Goal: Task Accomplishment & Management: Manage account settings

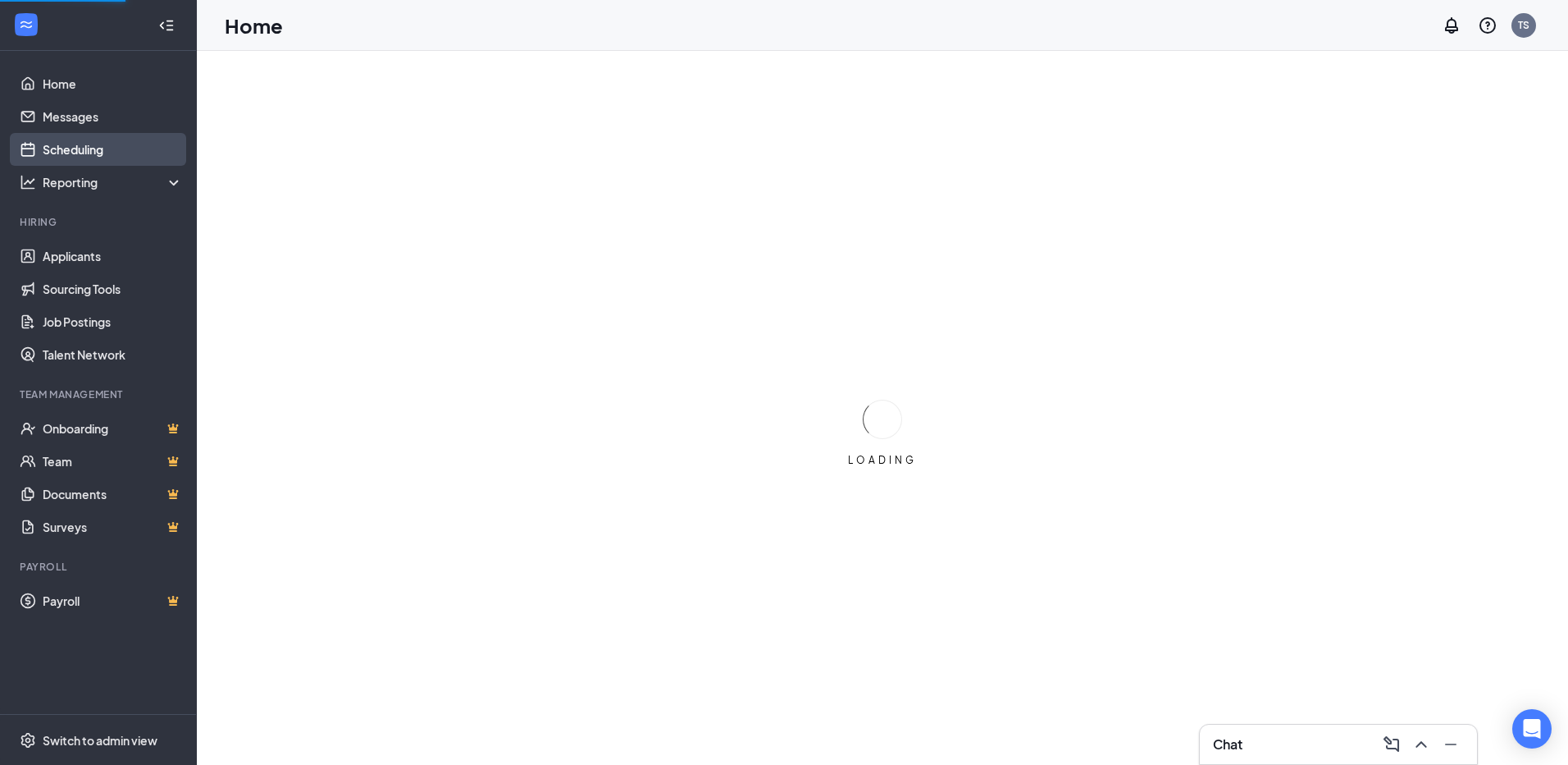
click at [89, 145] on link "Scheduling" at bounding box center [113, 150] width 140 height 33
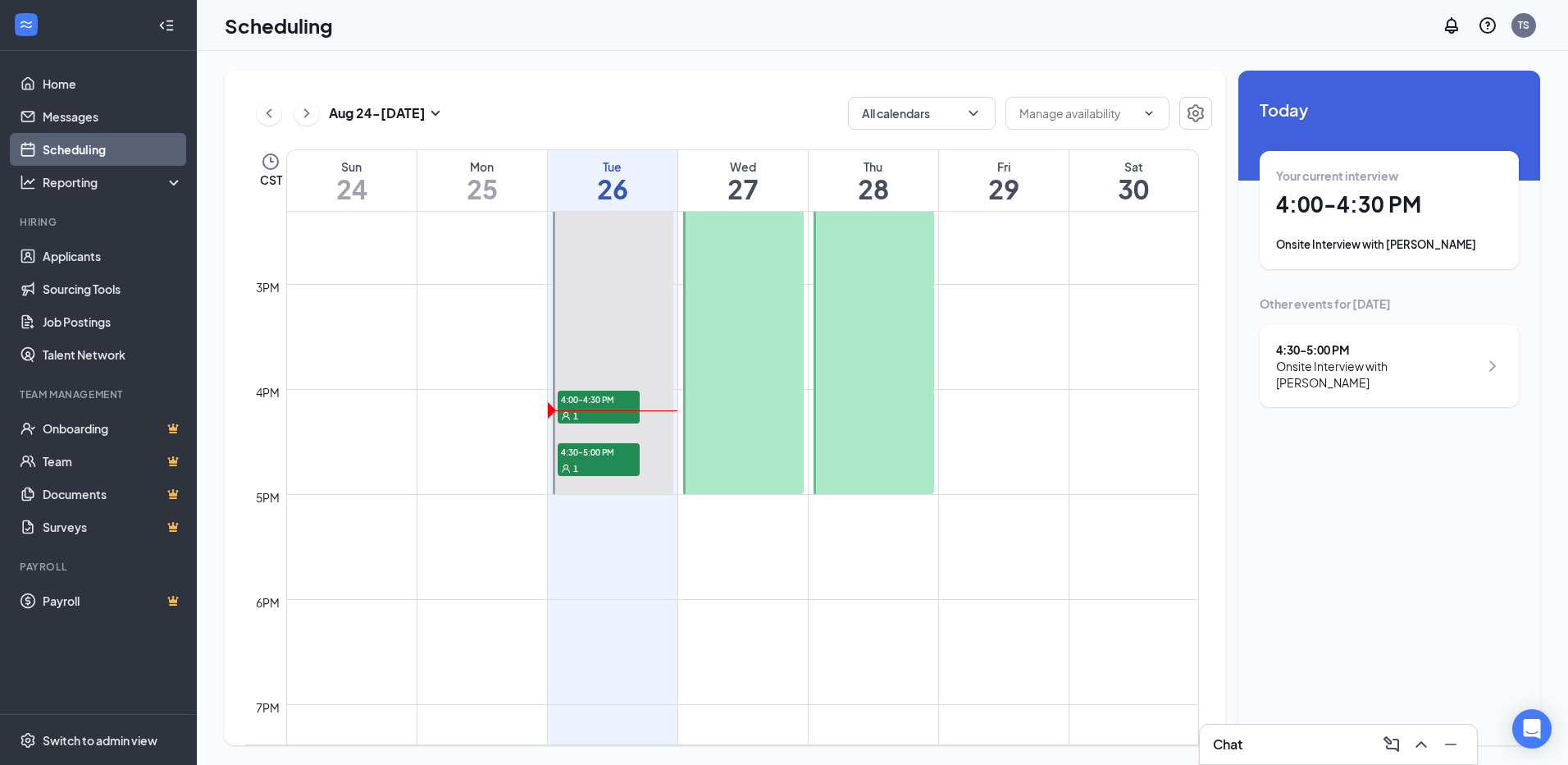
scroll to position [1546, 0]
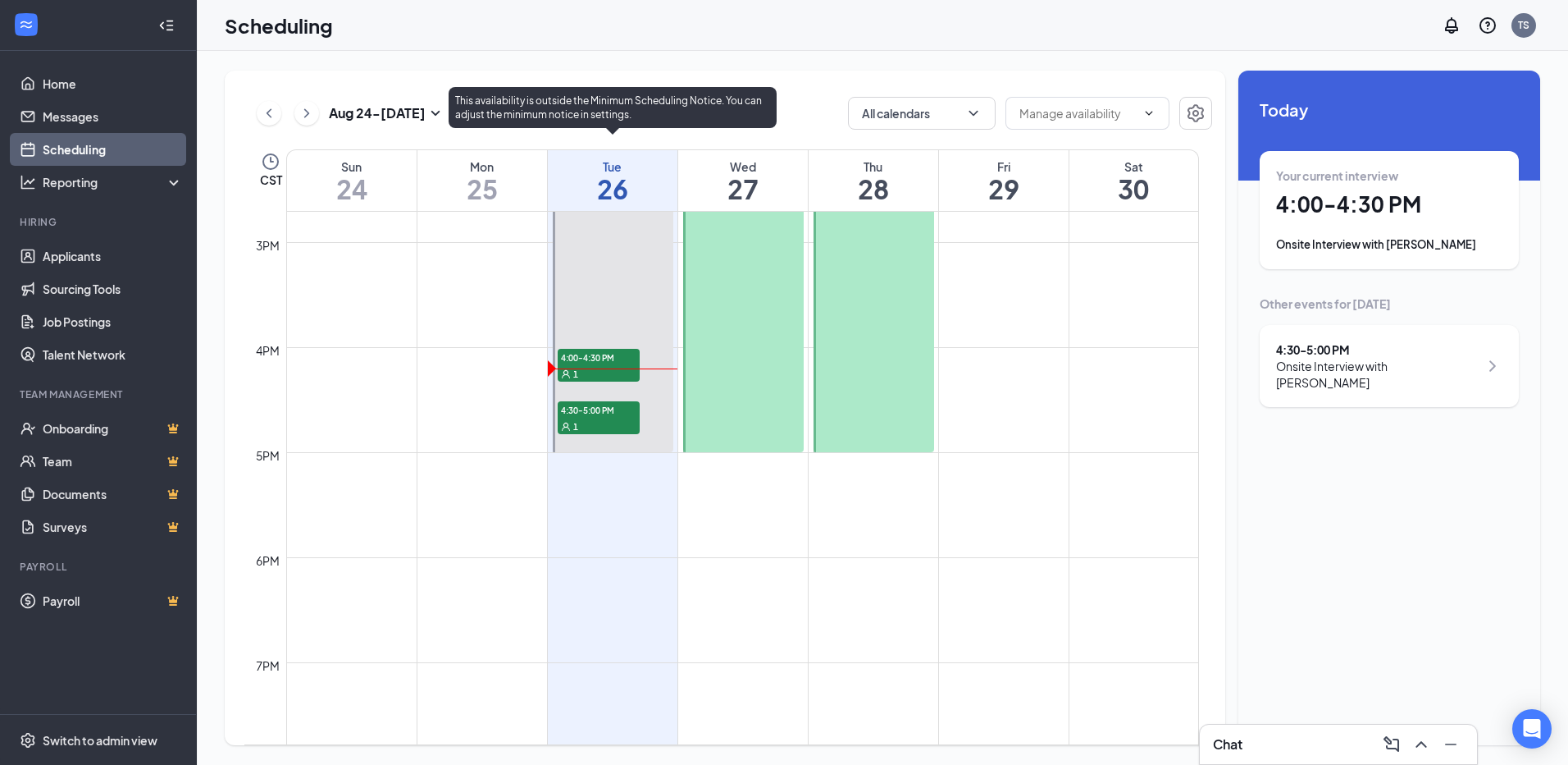
click at [607, 354] on span "4:00-4:30 PM" at bounding box center [598, 357] width 82 height 17
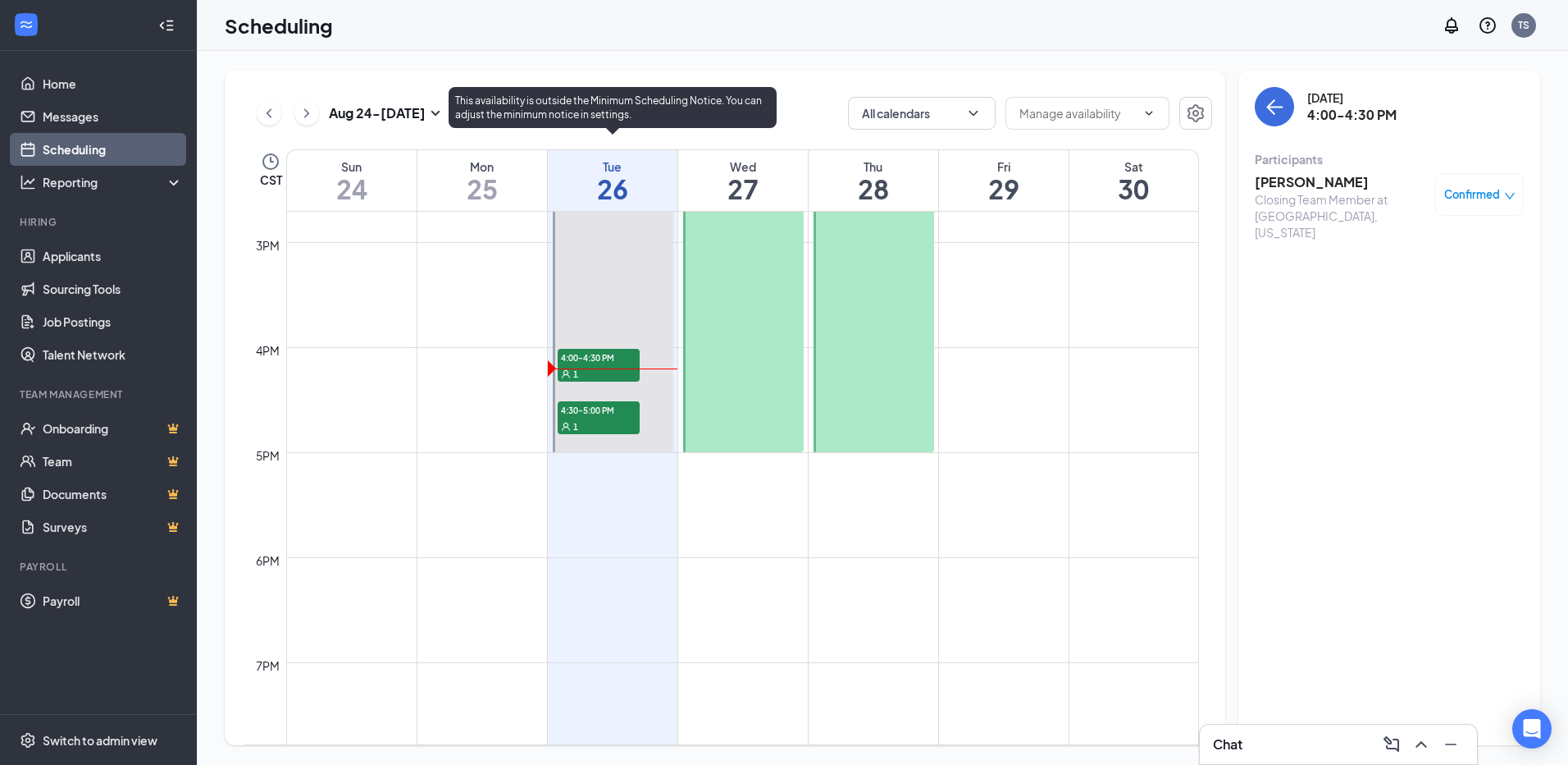
click at [594, 417] on span "4:30-5:00 PM" at bounding box center [598, 409] width 82 height 17
click at [597, 370] on div "1" at bounding box center [598, 373] width 82 height 17
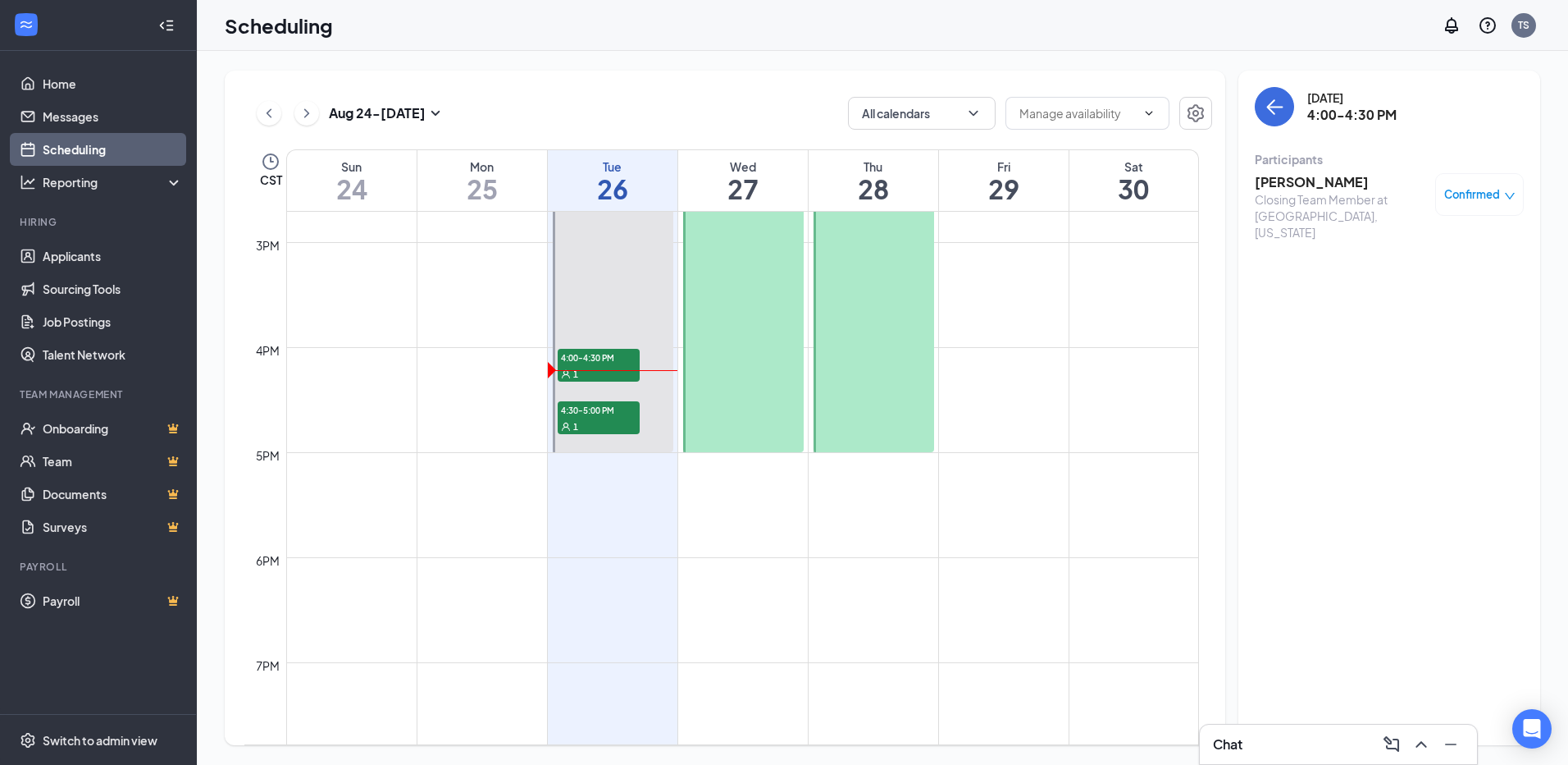
click at [1340, 179] on h3 "[PERSON_NAME]" at bounding box center [1341, 182] width 172 height 18
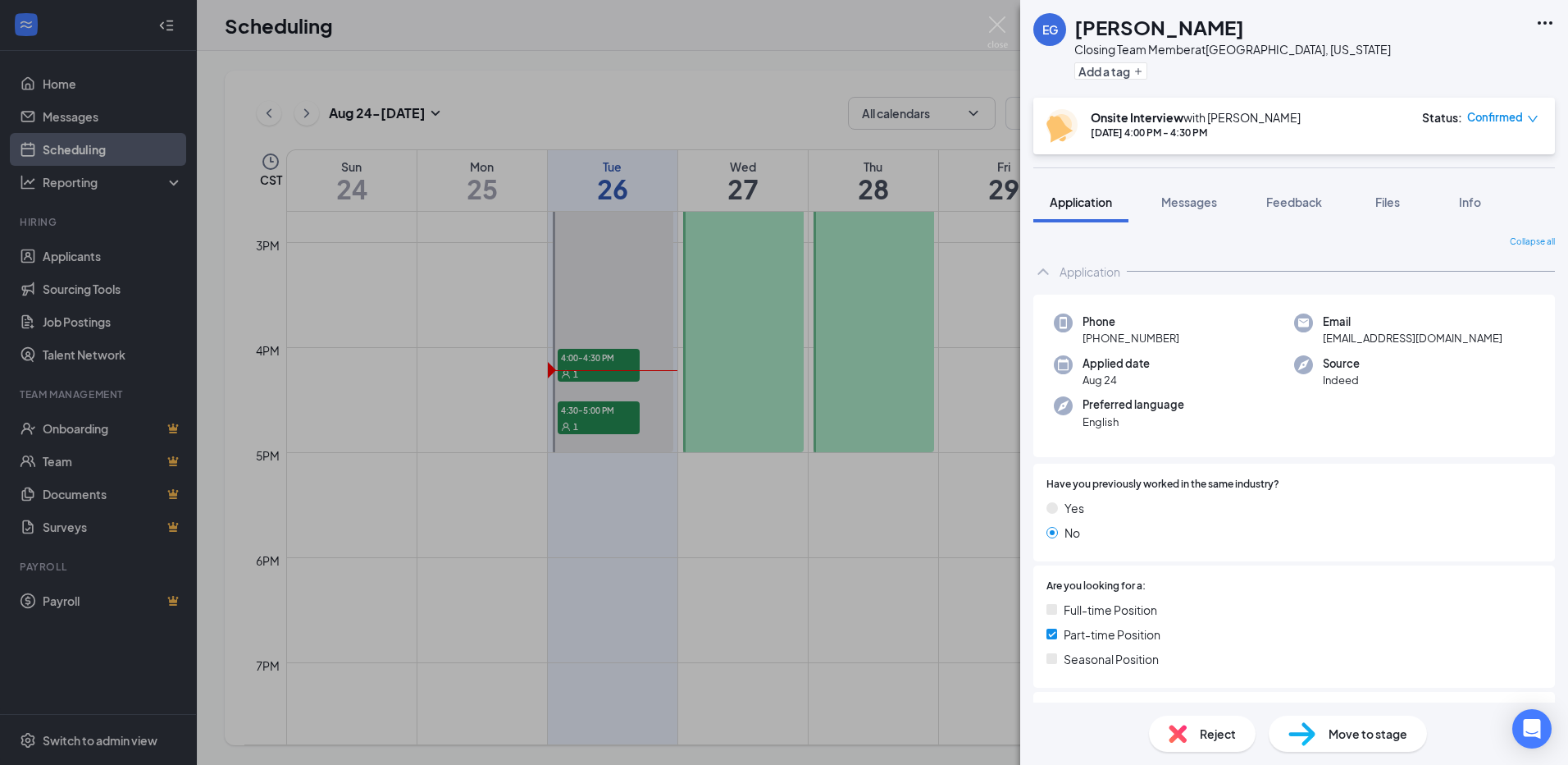
click at [589, 407] on div "EG [PERSON_NAME] Closing Team Member at [GEOGRAPHIC_DATA], [US_STATE] Add a tag…" at bounding box center [784, 382] width 1568 height 765
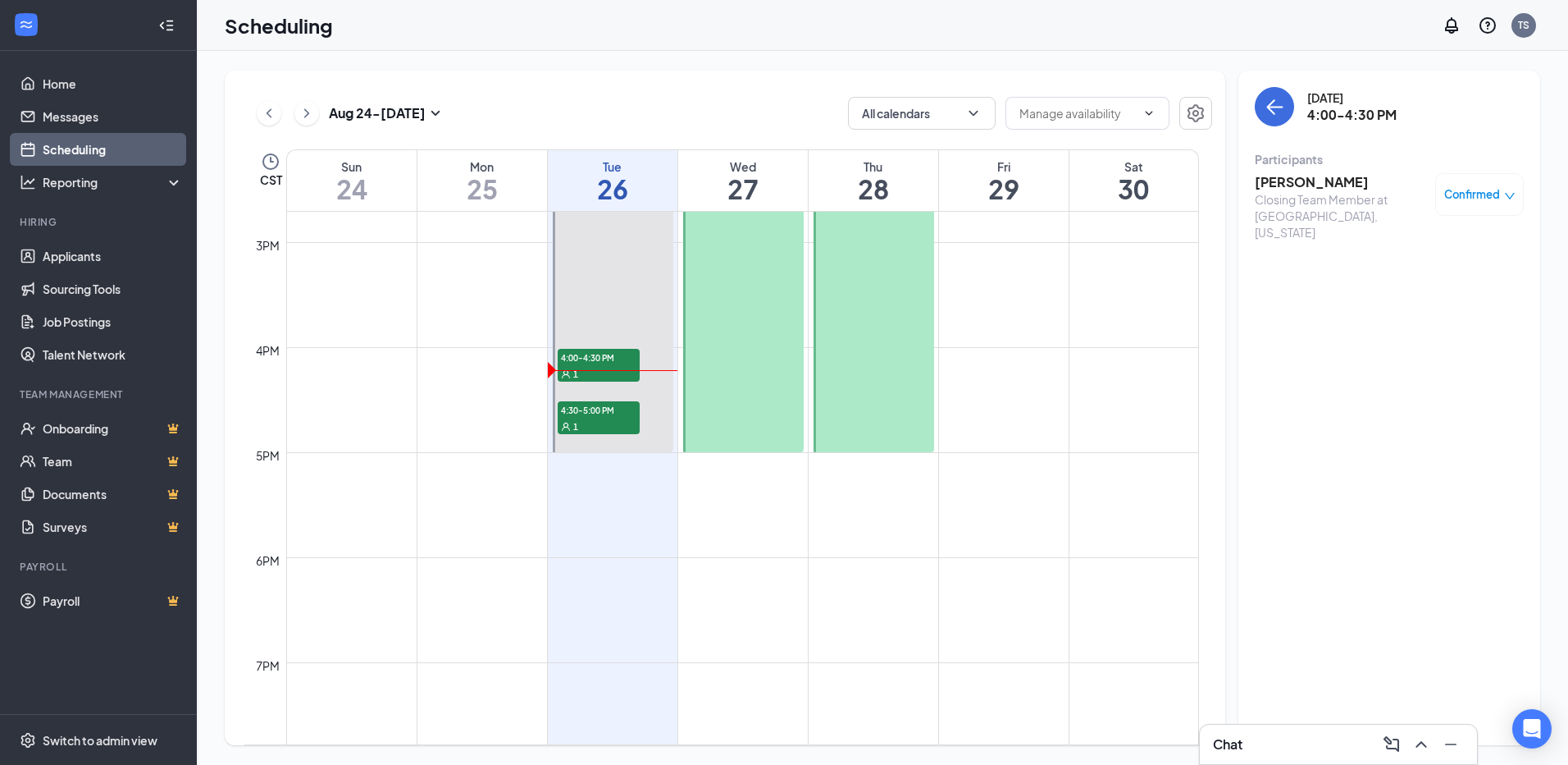
click at [1294, 184] on h3 "[PERSON_NAME]" at bounding box center [1341, 182] width 172 height 18
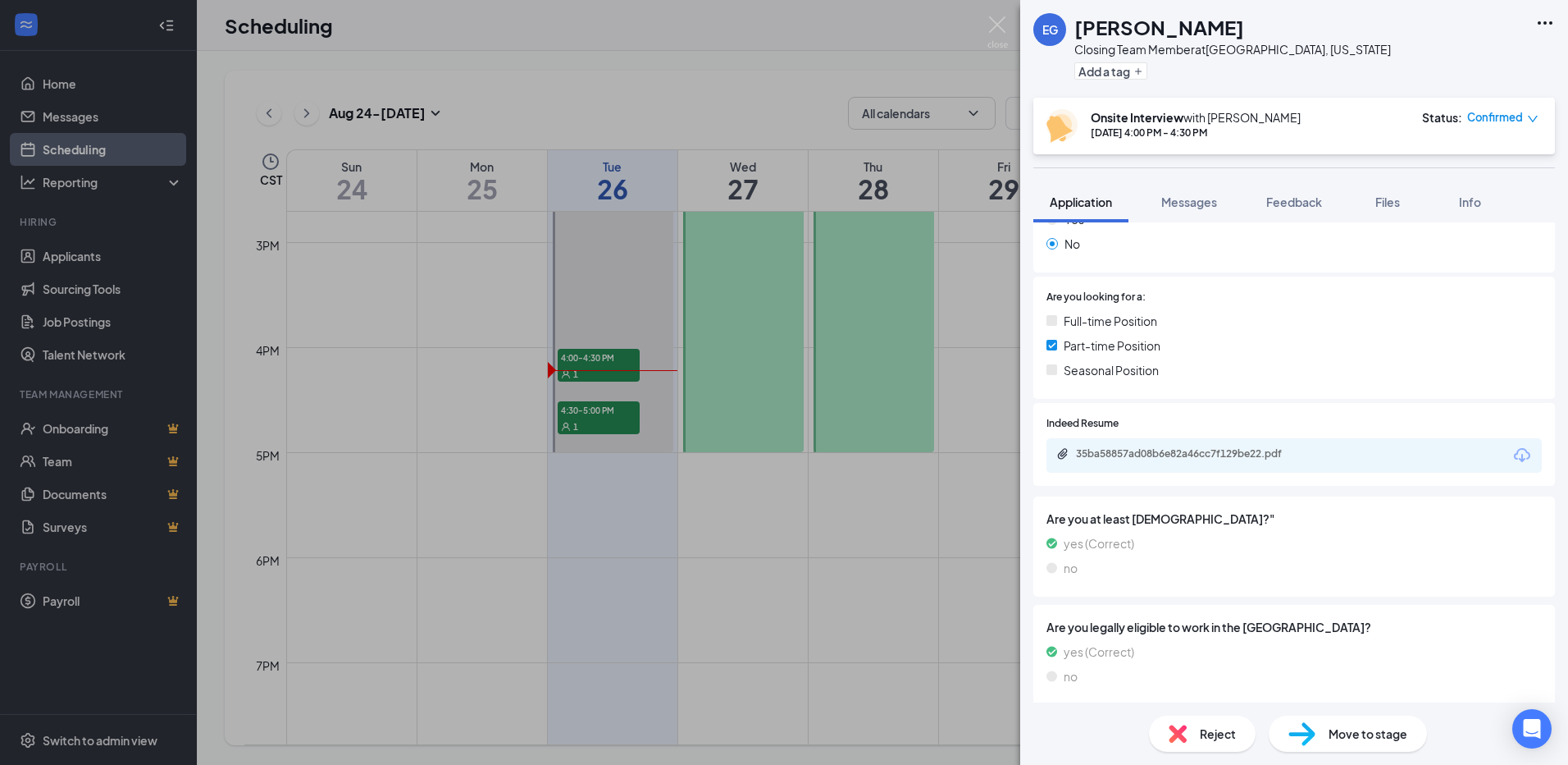
scroll to position [296, 0]
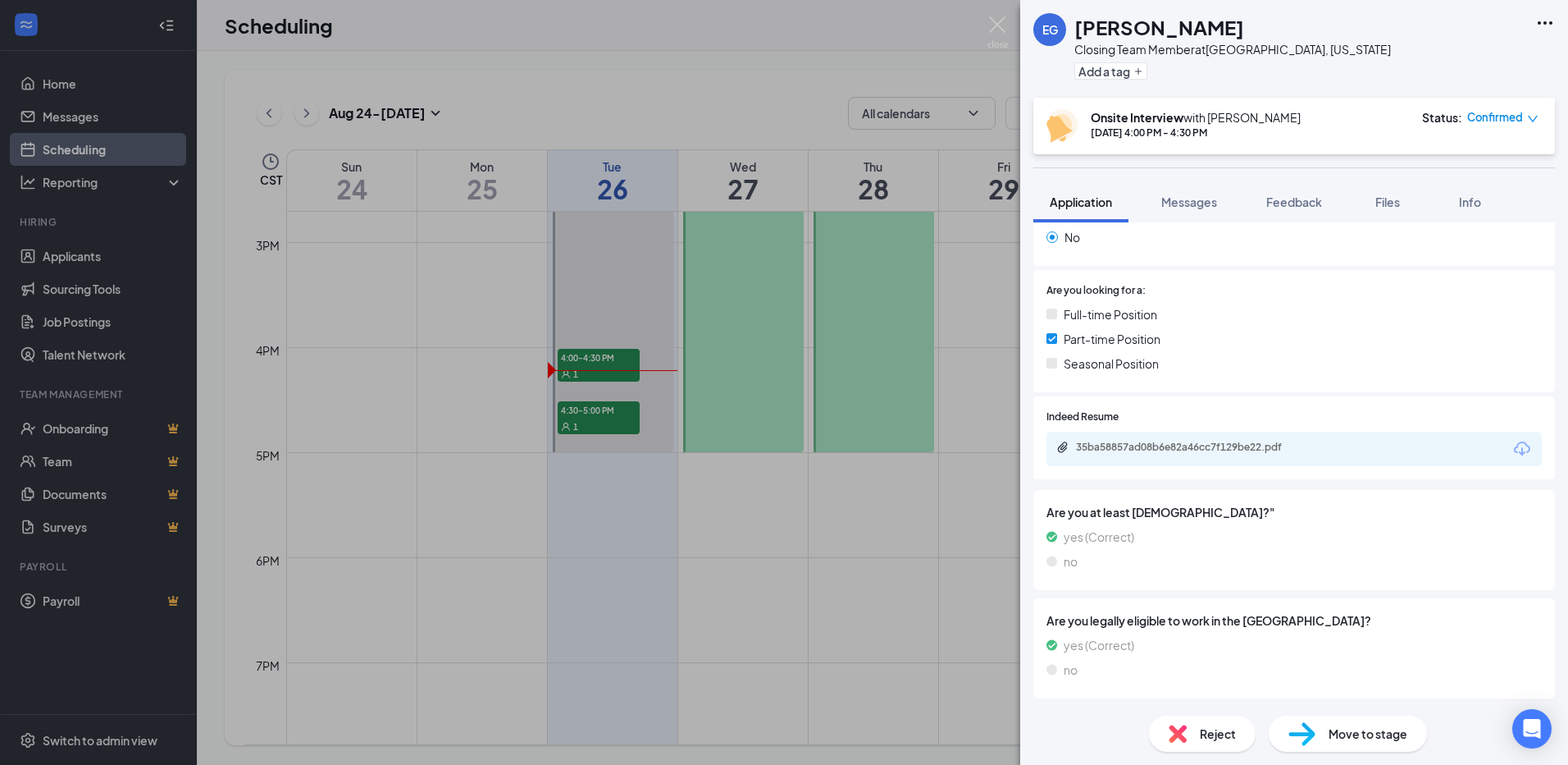
click at [1205, 451] on div "35ba58857ad08b6e82a46cc7f129be22.pdf" at bounding box center [1191, 447] width 229 height 14
click at [1002, 31] on img at bounding box center [997, 32] width 20 height 32
